Goal: Information Seeking & Learning: Learn about a topic

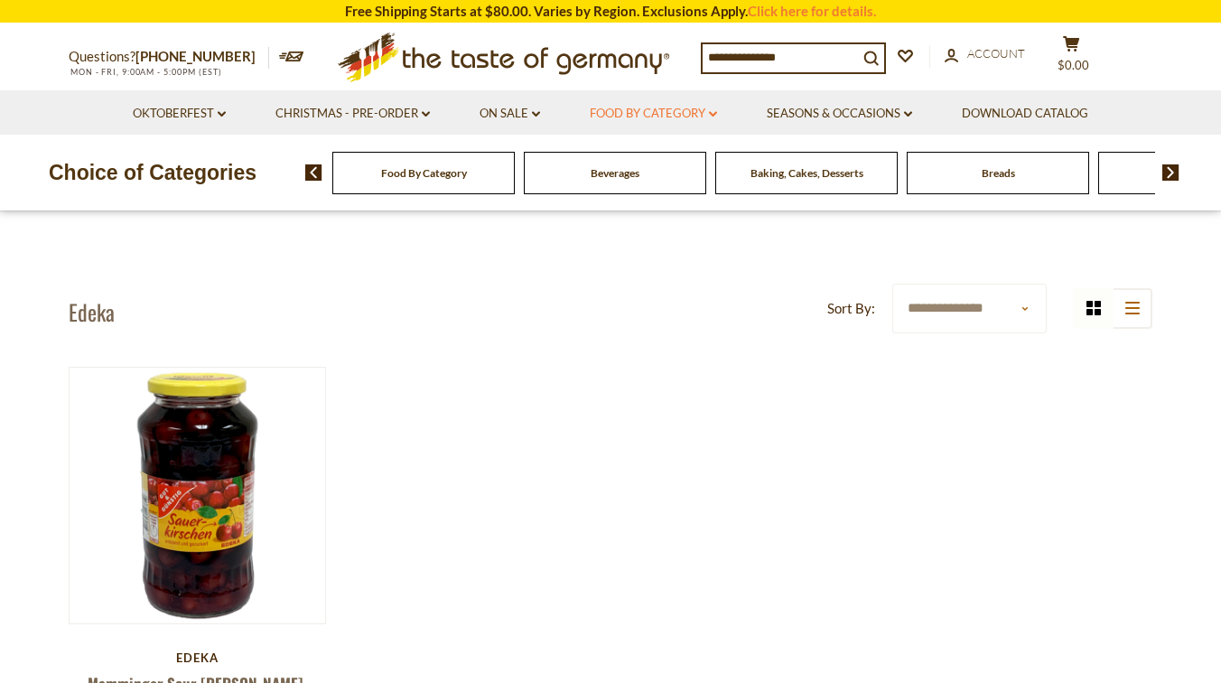
click at [706, 113] on link "Food By Category dropdown_arrow" at bounding box center [653, 114] width 127 height 20
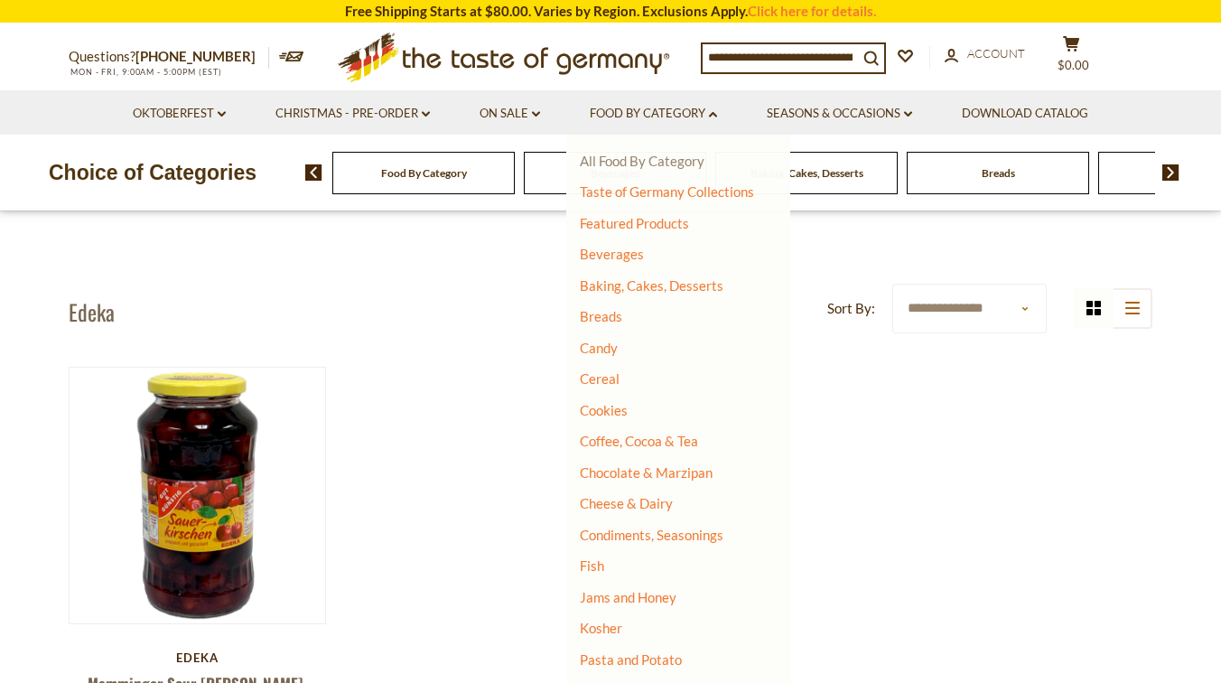
click at [677, 161] on link "All Food By Category" at bounding box center [642, 161] width 125 height 16
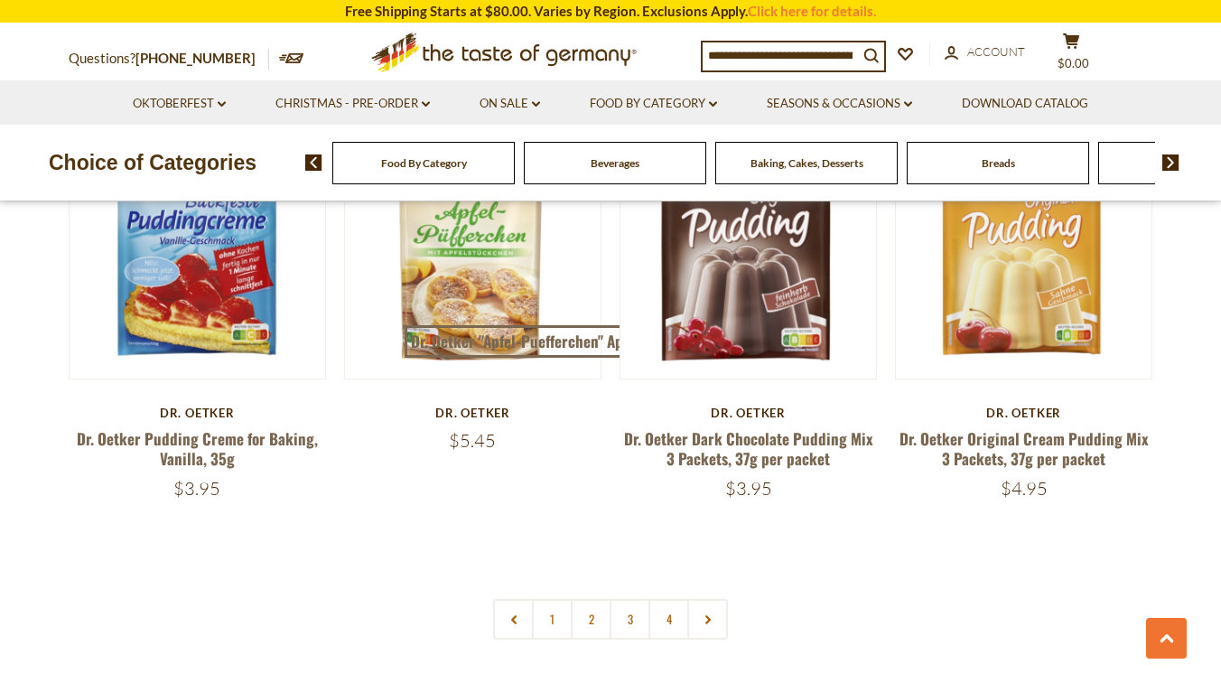
scroll to position [3826, 0]
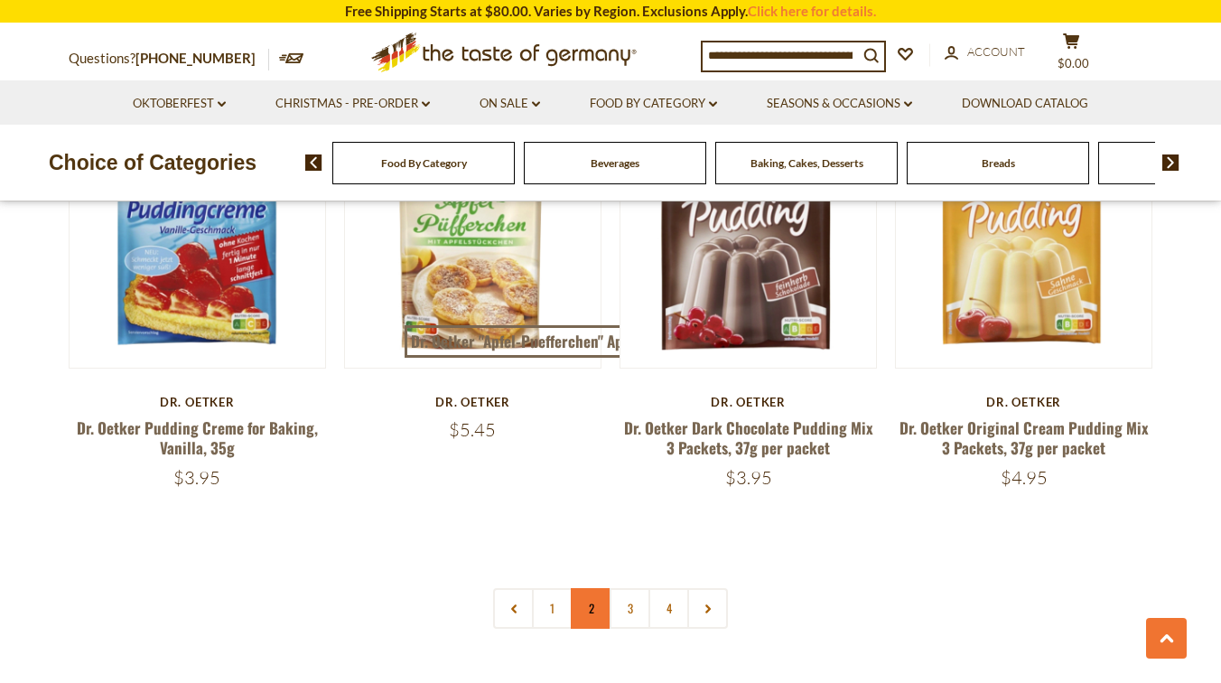
click at [596, 594] on link "2" at bounding box center [591, 608] width 41 height 41
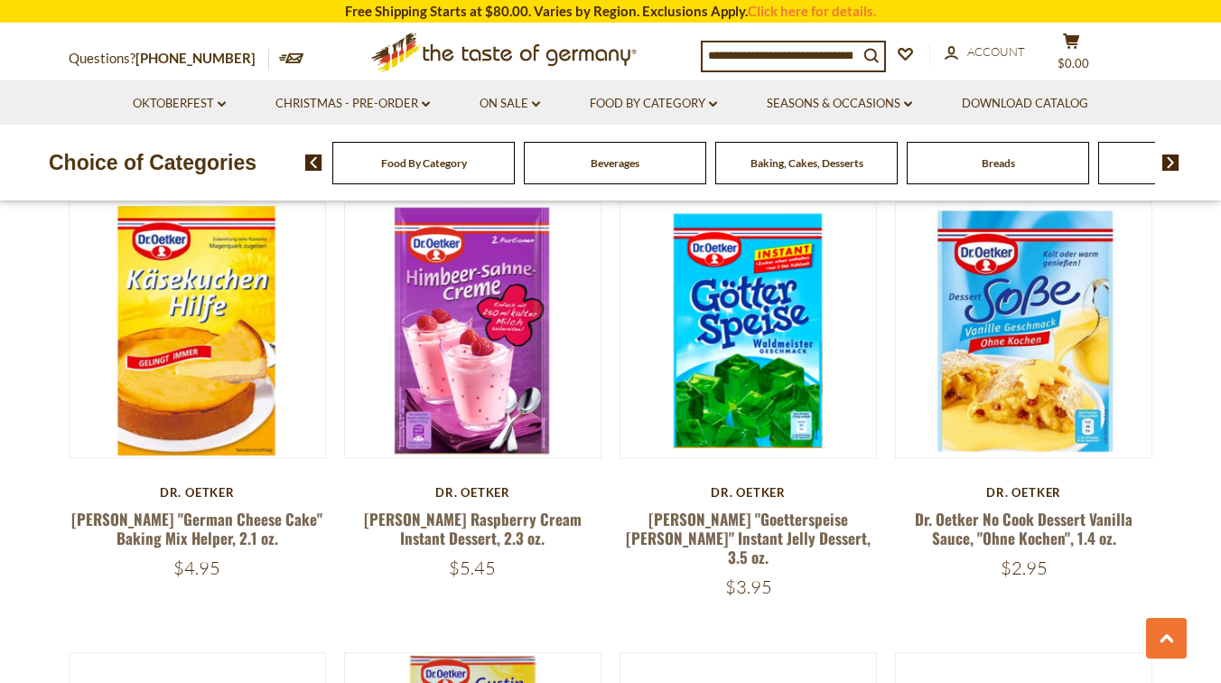
scroll to position [3121, 0]
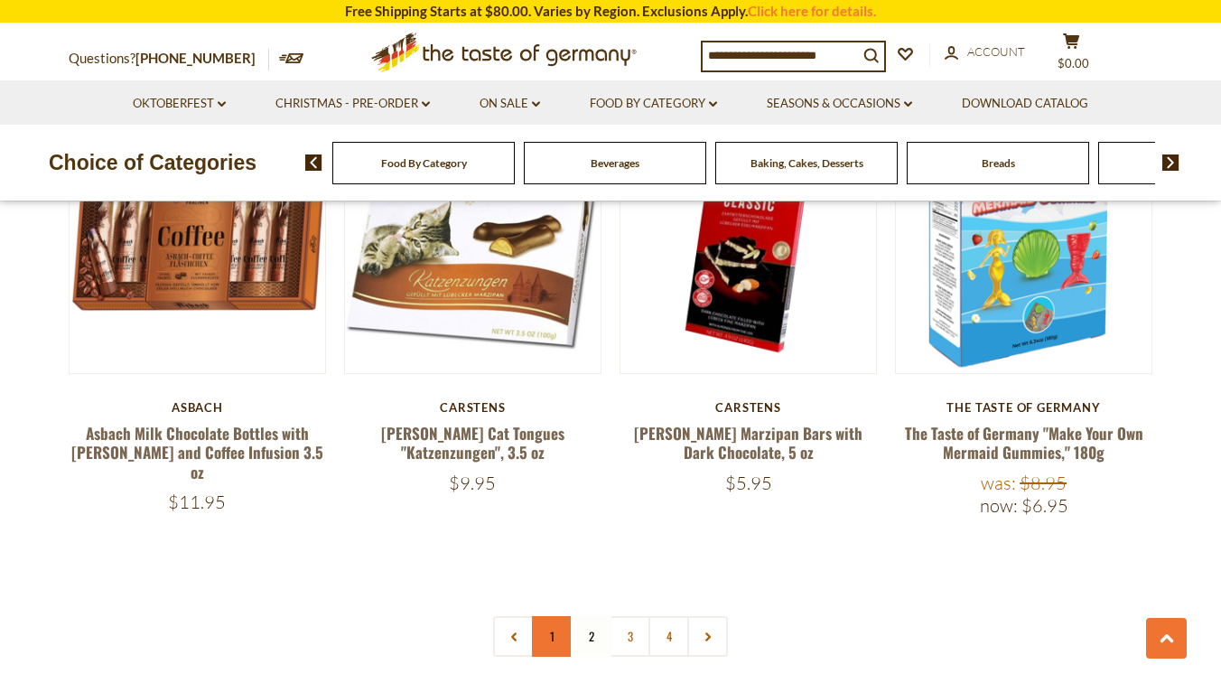
click at [561, 616] on link "1" at bounding box center [552, 636] width 41 height 41
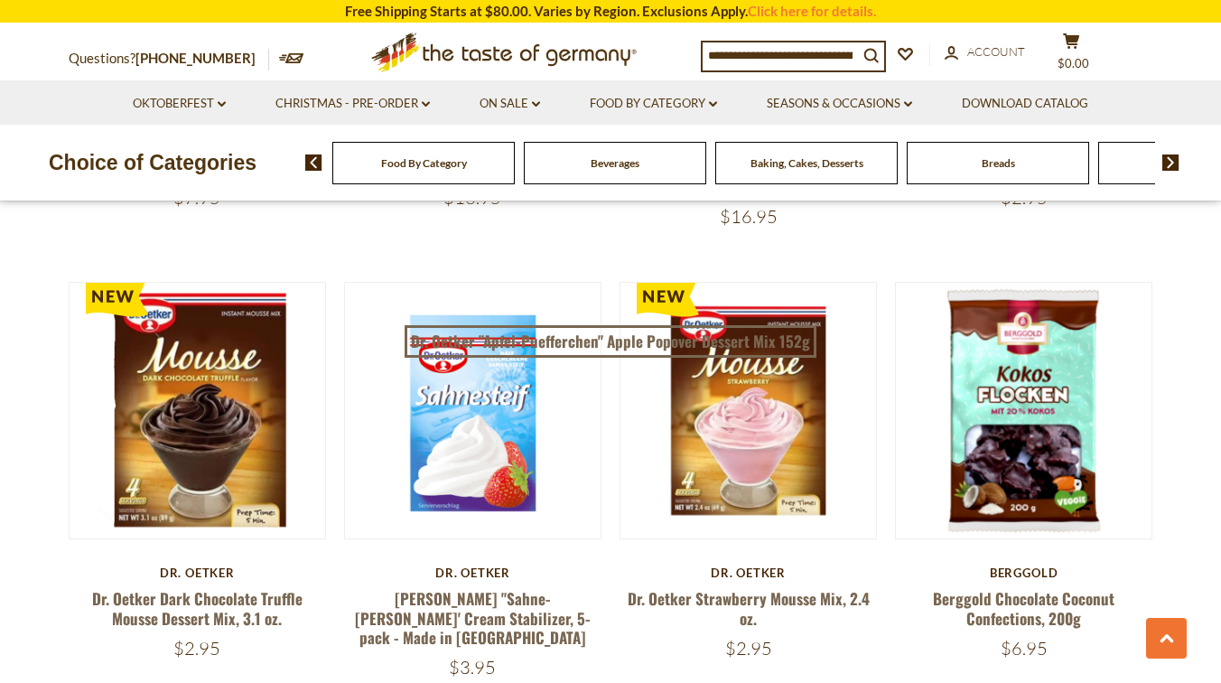
scroll to position [1460, 0]
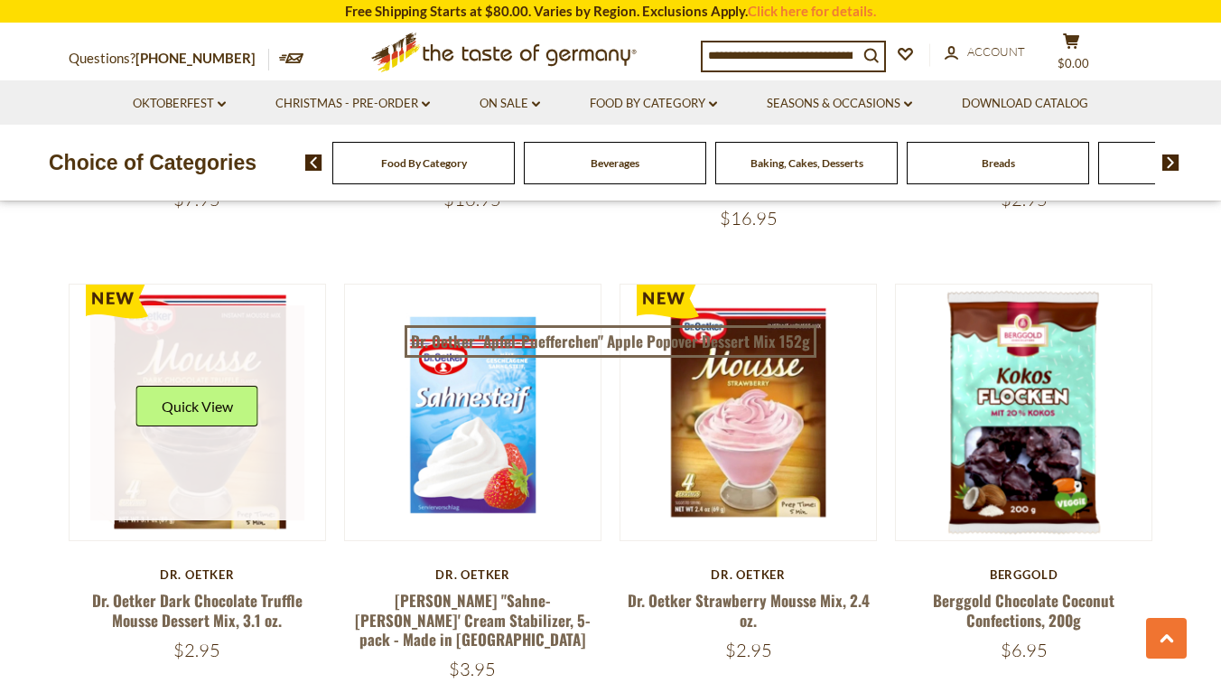
click at [254, 486] on link at bounding box center [197, 412] width 215 height 215
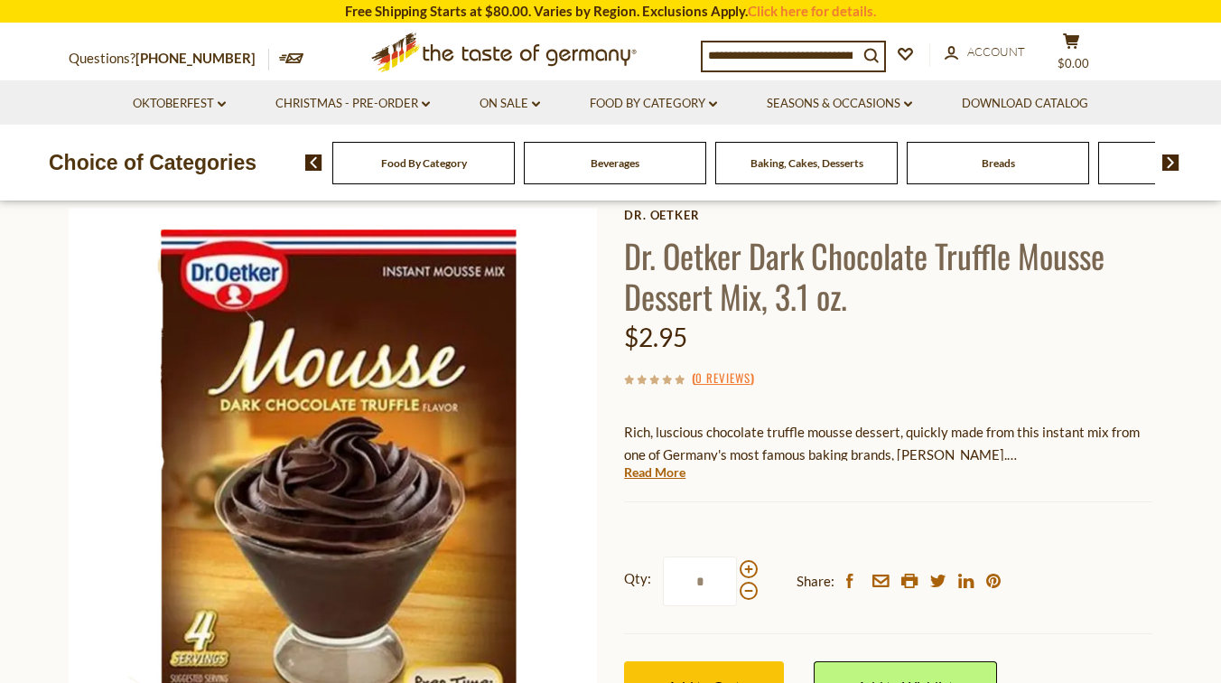
scroll to position [98, 0]
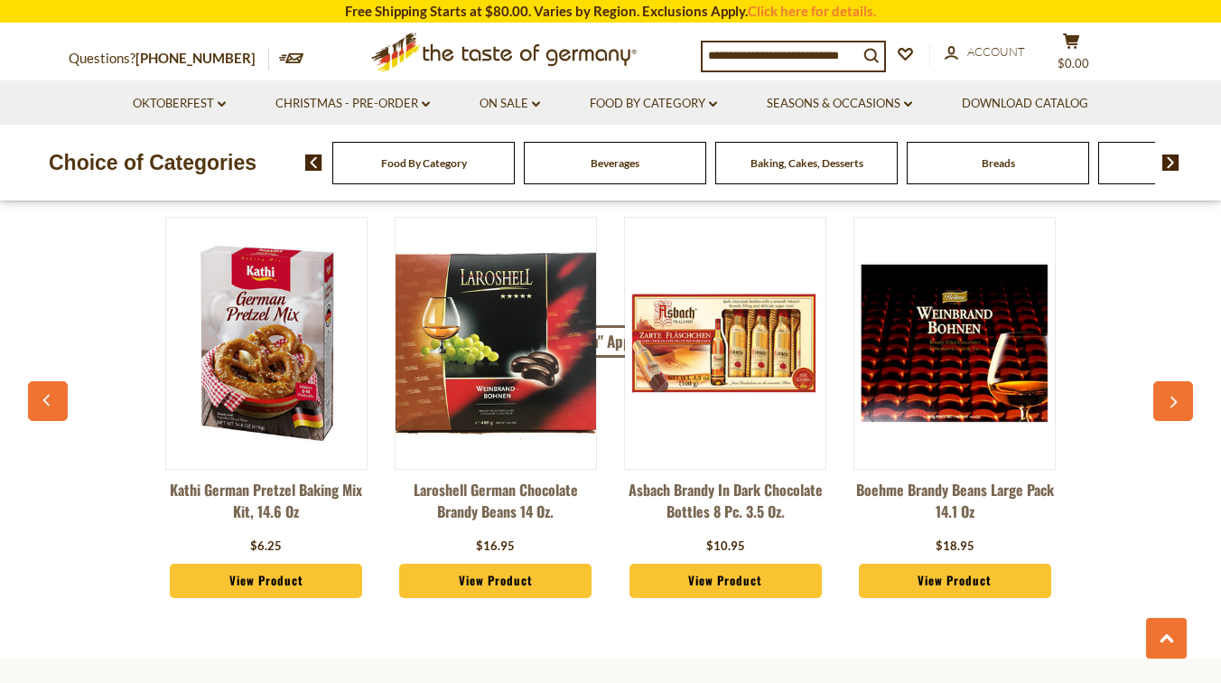
scroll to position [4438, 0]
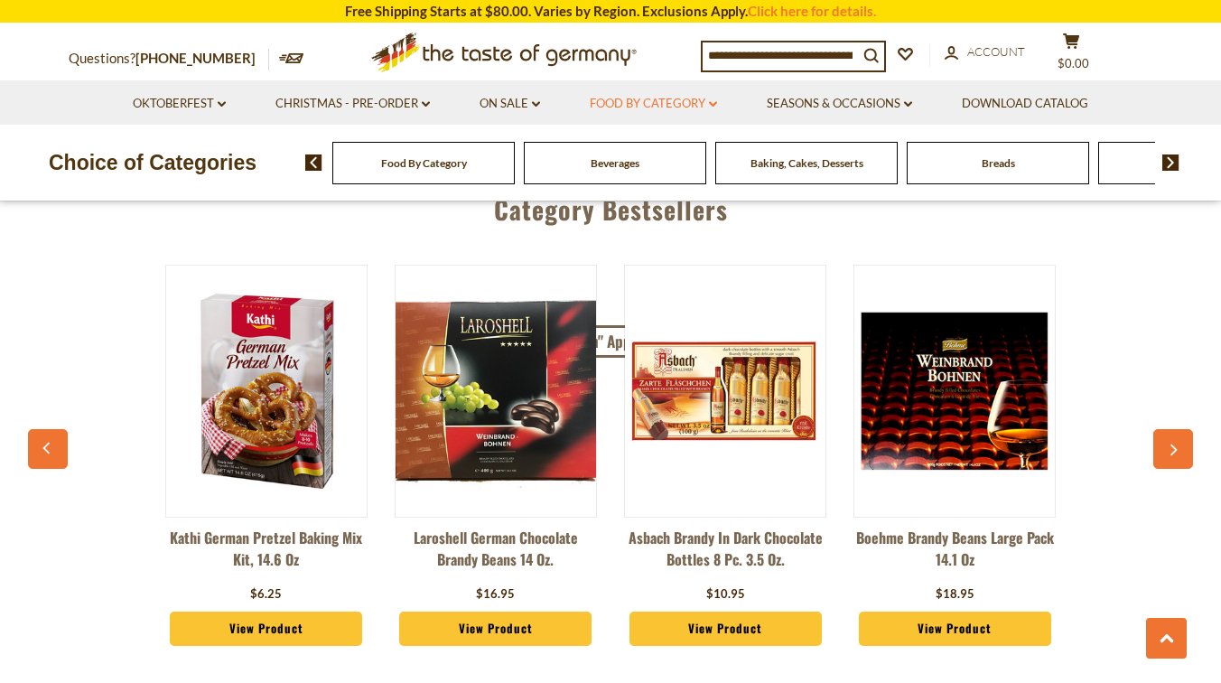
click at [702, 102] on link "Food By Category dropdown_arrow" at bounding box center [653, 104] width 127 height 20
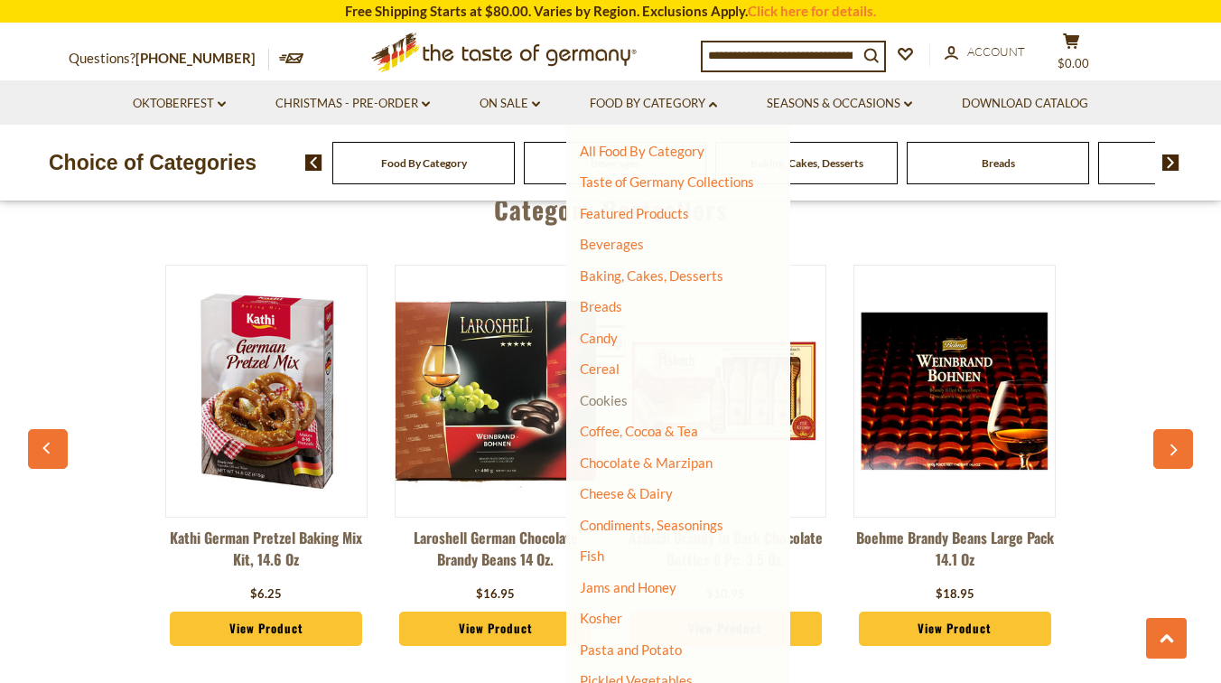
click at [599, 398] on link "Cookies" at bounding box center [604, 400] width 48 height 16
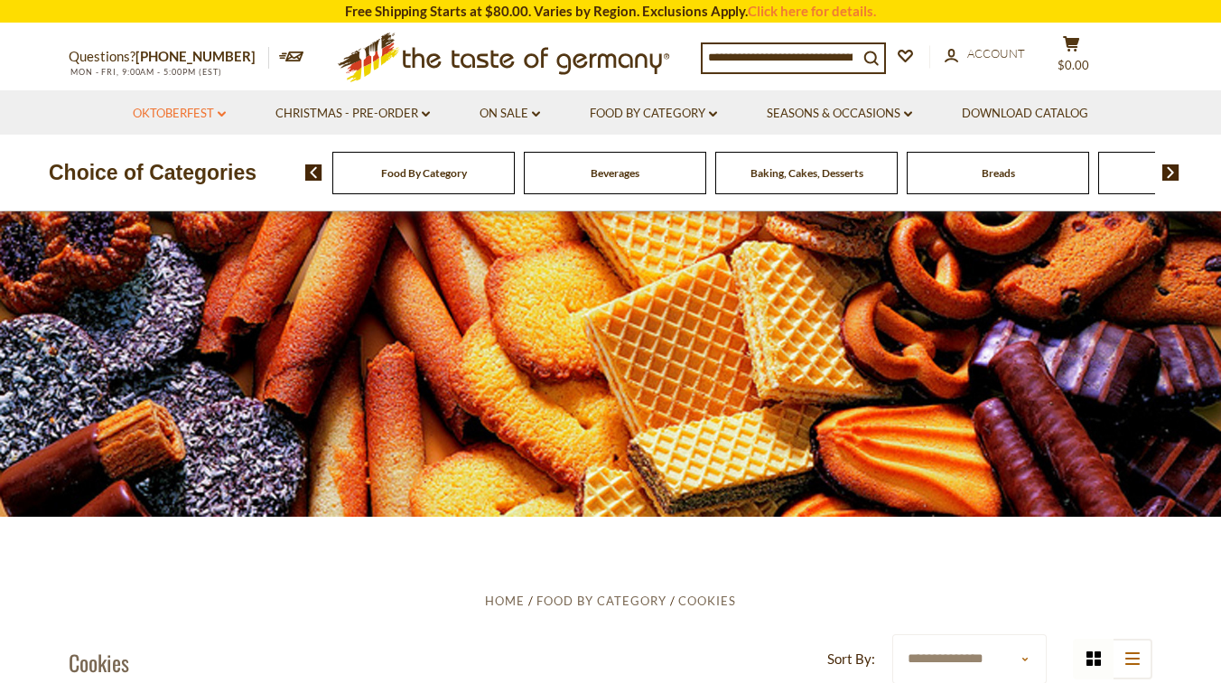
click at [214, 116] on link "Oktoberfest dropdown_arrow" at bounding box center [179, 114] width 93 height 20
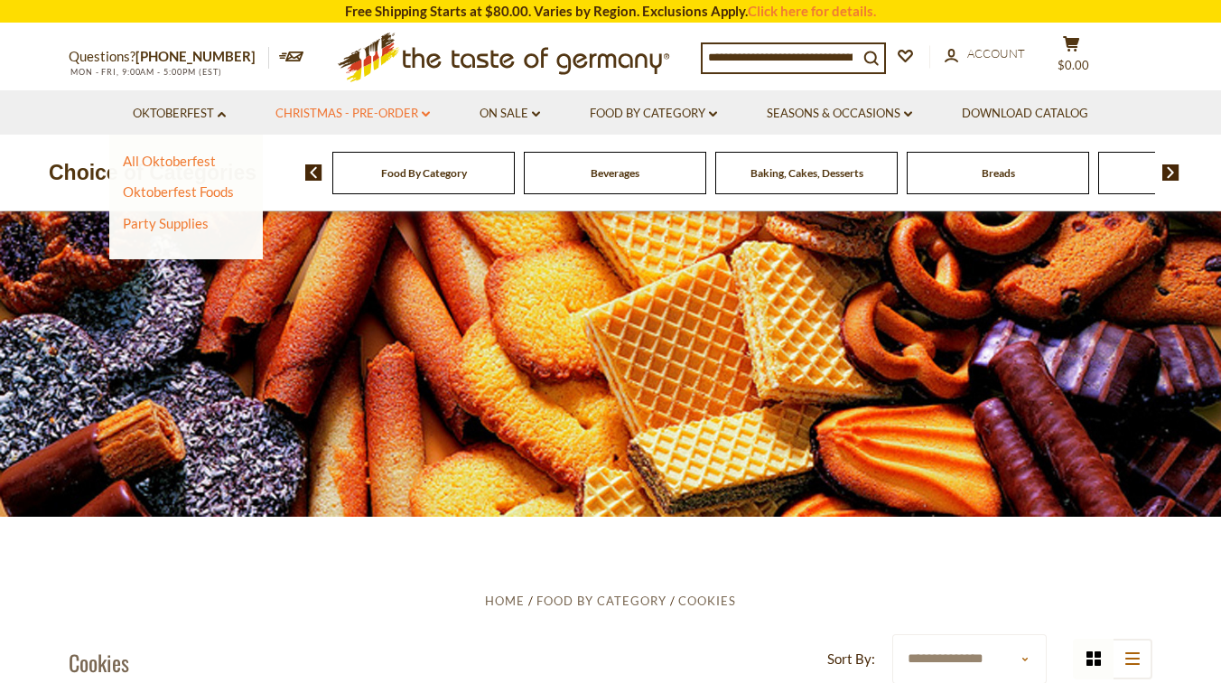
click at [414, 109] on link "Christmas - PRE-ORDER dropdown_arrow" at bounding box center [352, 114] width 154 height 20
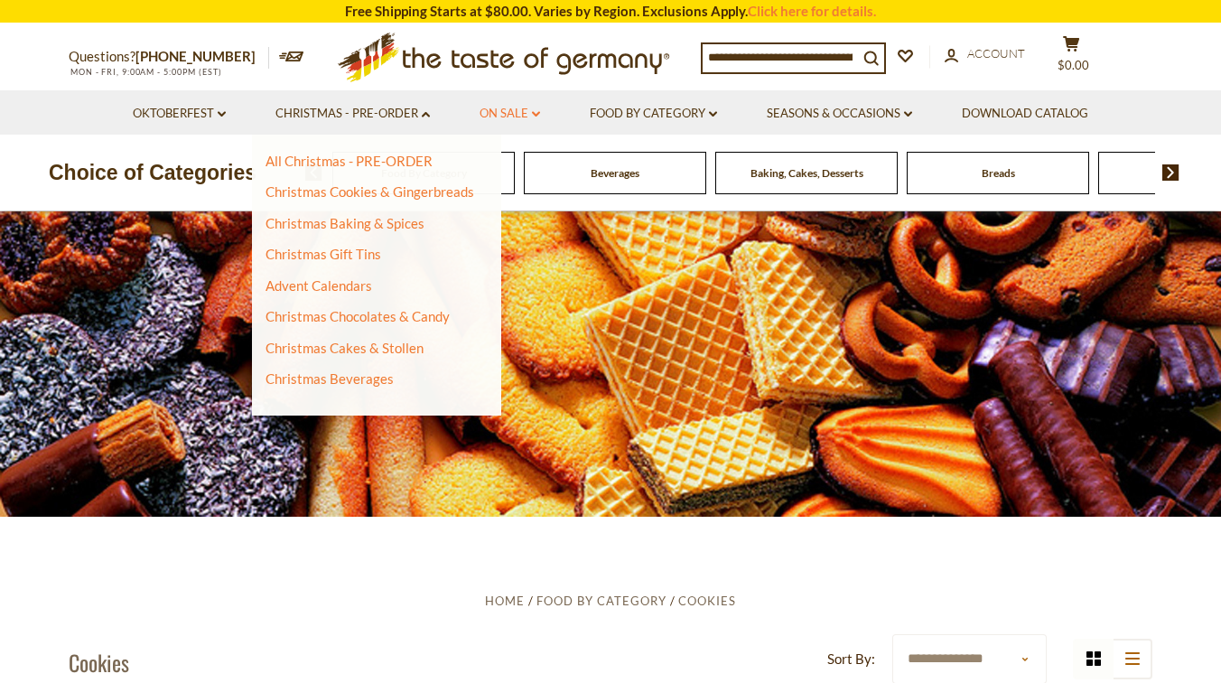
click at [530, 116] on link "On Sale dropdown_arrow" at bounding box center [509, 114] width 60 height 20
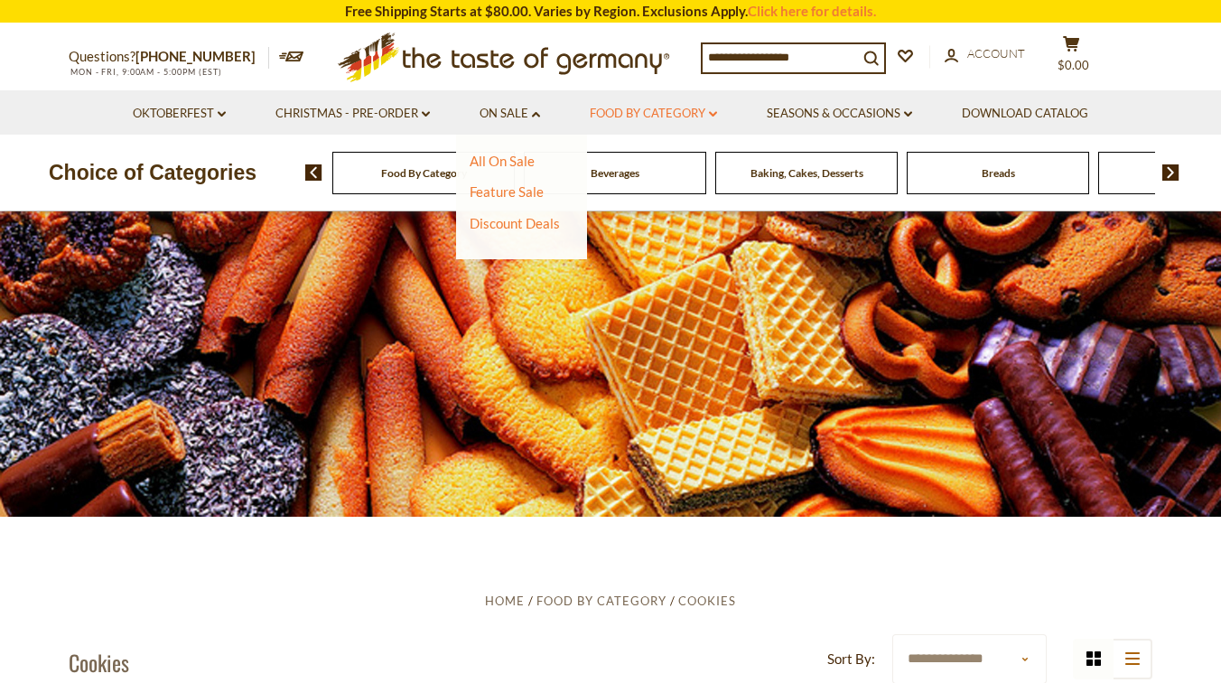
click at [655, 116] on link "Food By Category dropdown_arrow" at bounding box center [653, 114] width 127 height 20
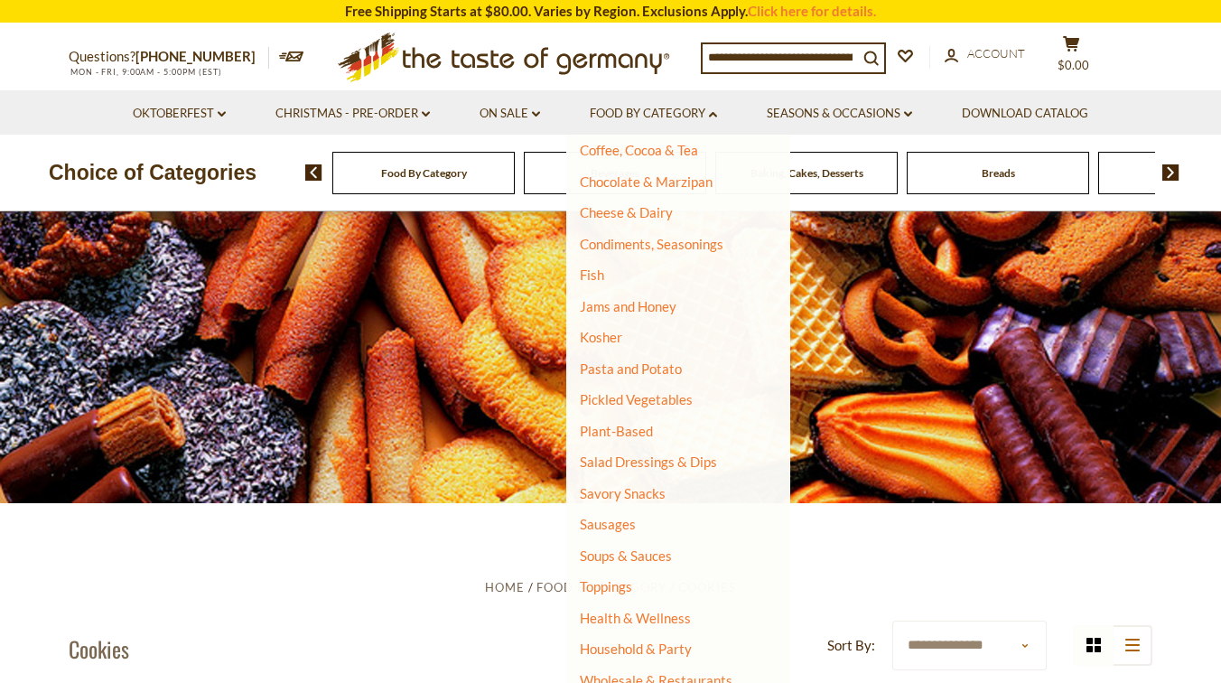
scroll to position [20, 0]
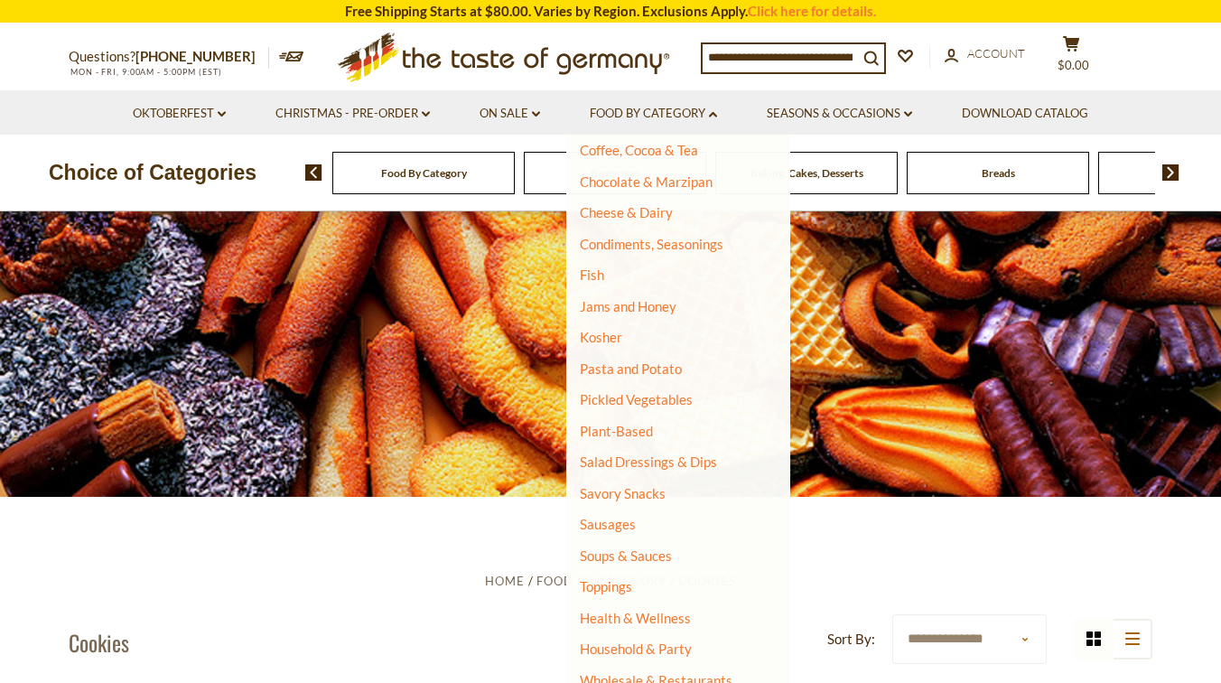
click at [622, 532] on li "Sausages" at bounding box center [667, 525] width 174 height 18
click at [618, 523] on link "Sausages" at bounding box center [608, 524] width 56 height 16
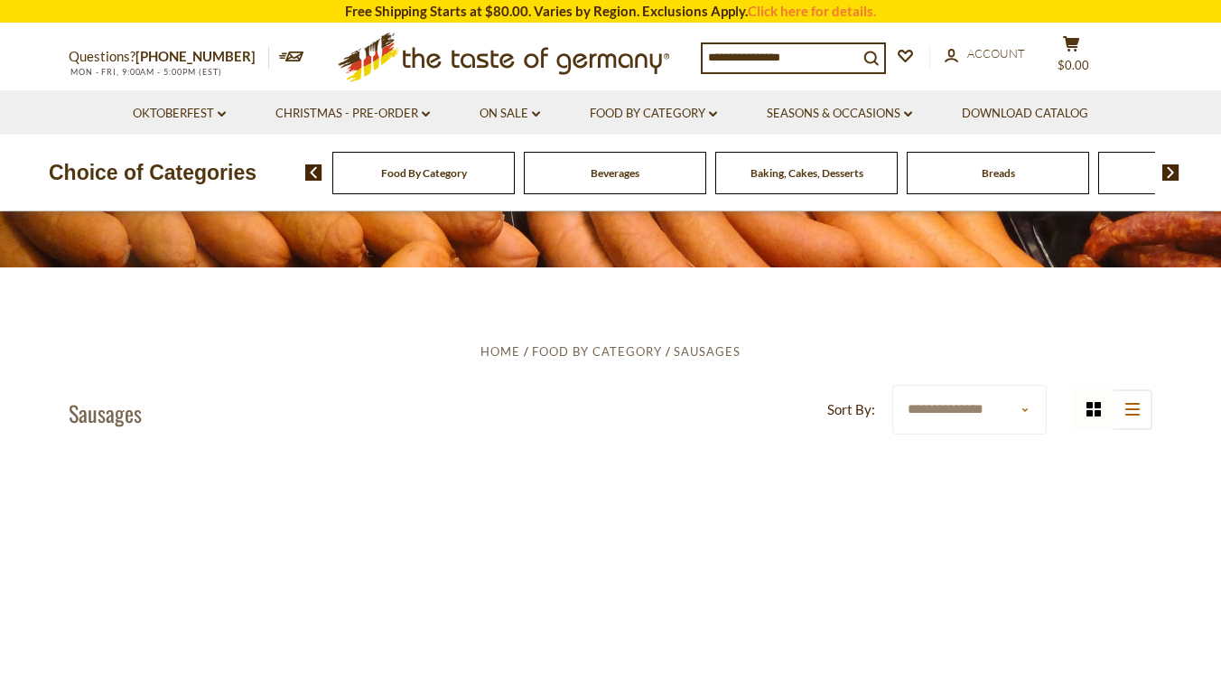
scroll to position [616, 0]
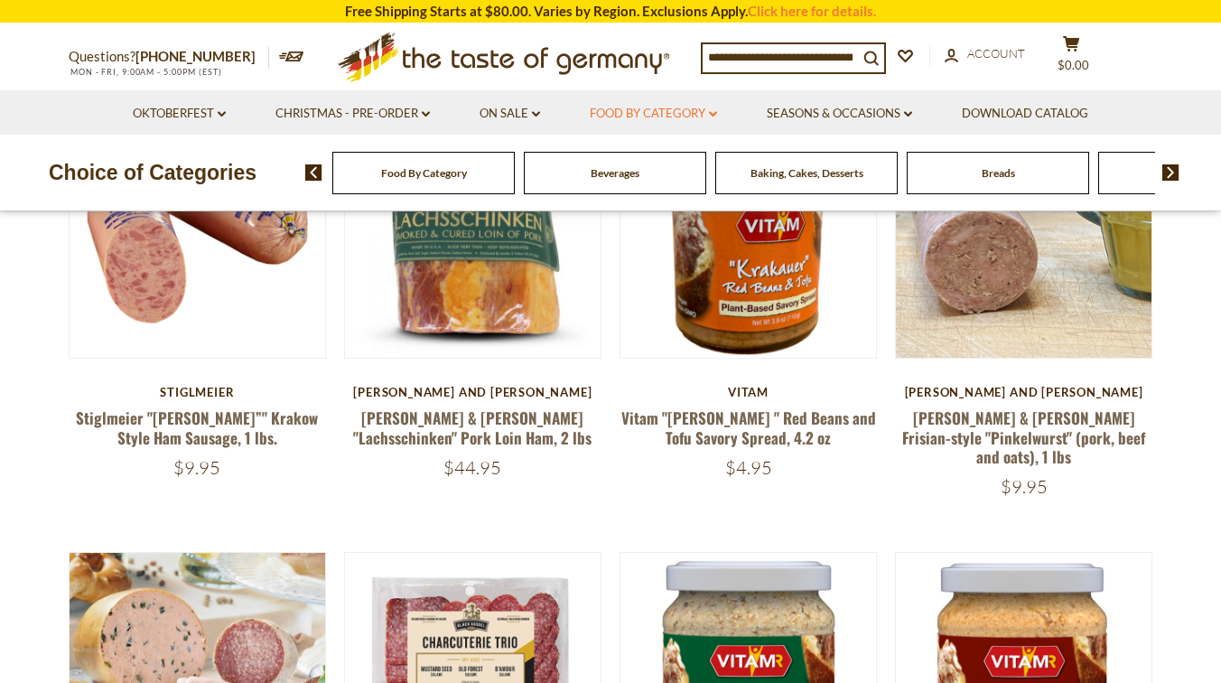
click at [702, 119] on link "Food By Category dropdown_arrow" at bounding box center [653, 114] width 127 height 20
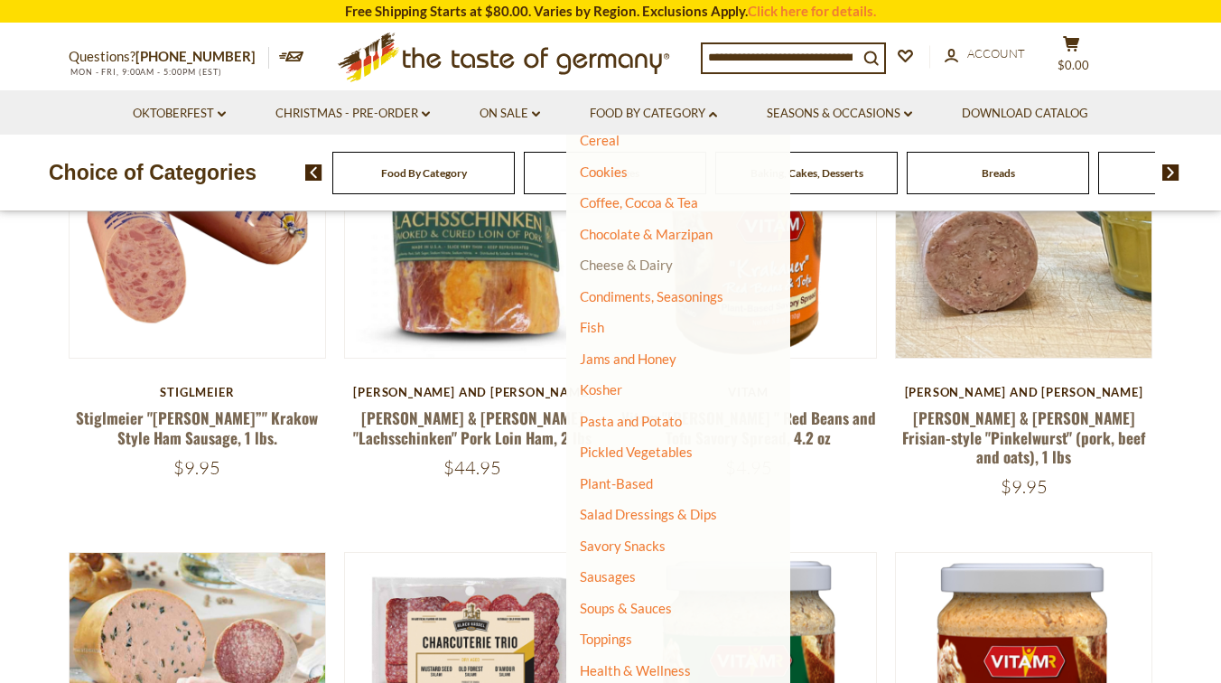
scroll to position [291, 0]
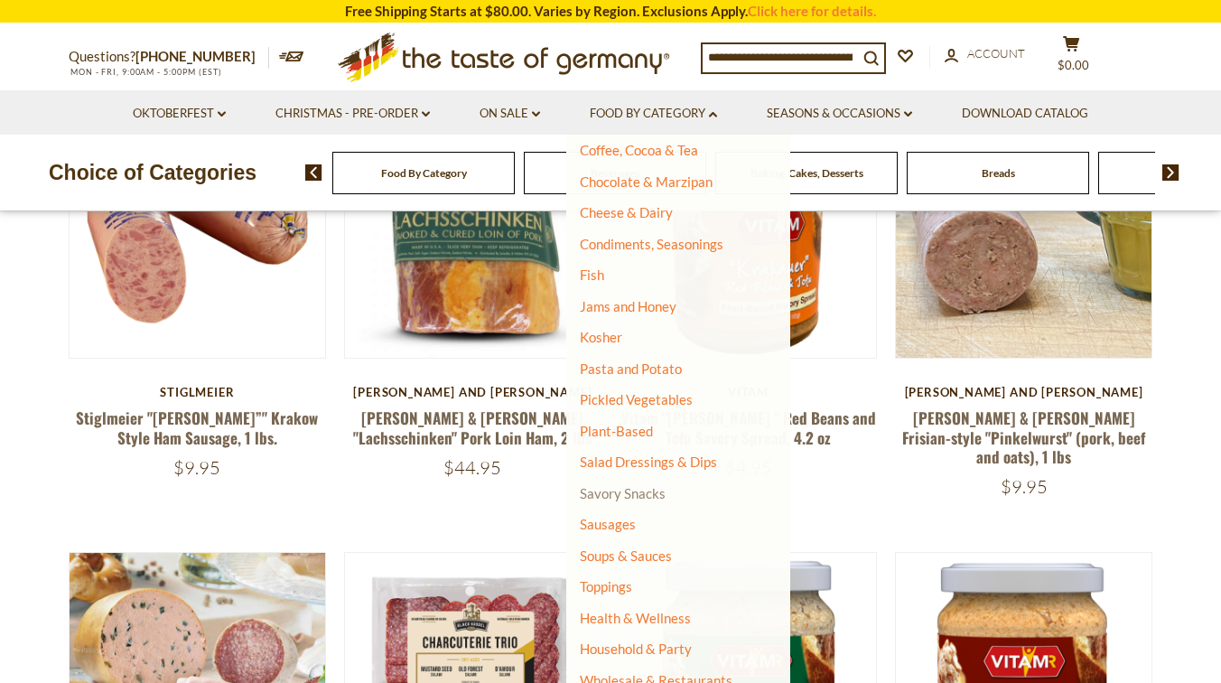
click at [618, 493] on link "Savory Snacks" at bounding box center [623, 493] width 86 height 16
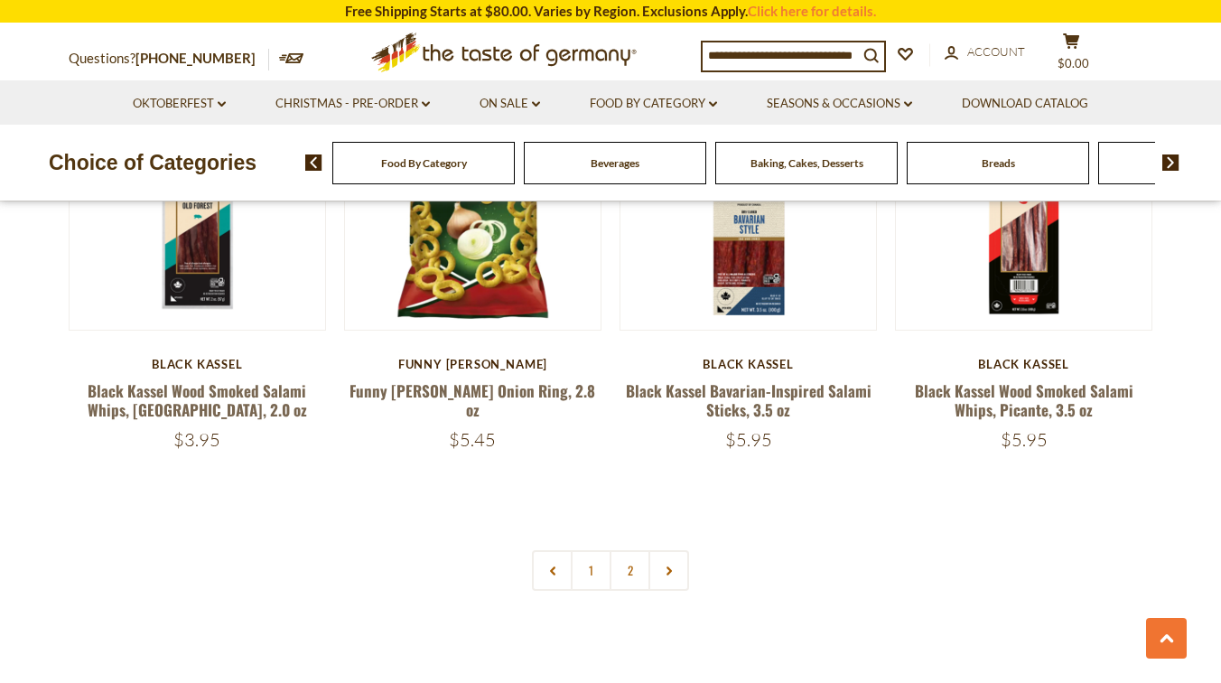
scroll to position [4189, 0]
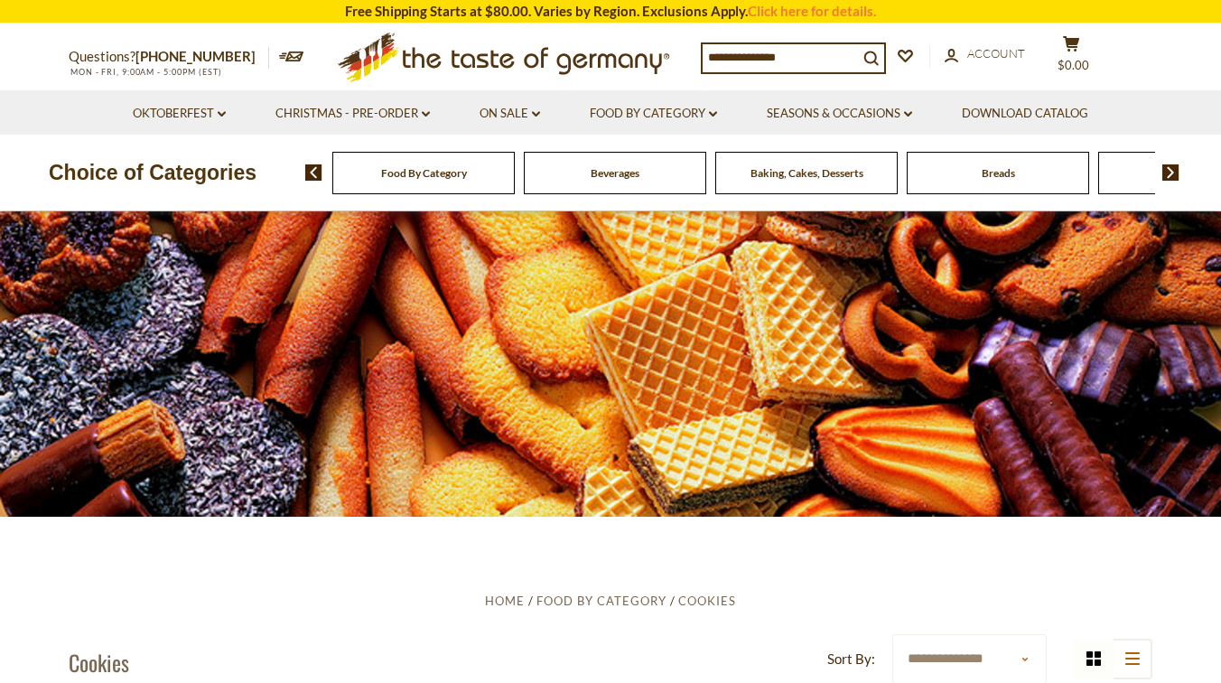
scroll to position [20, 0]
